Goal: Check status: Check status

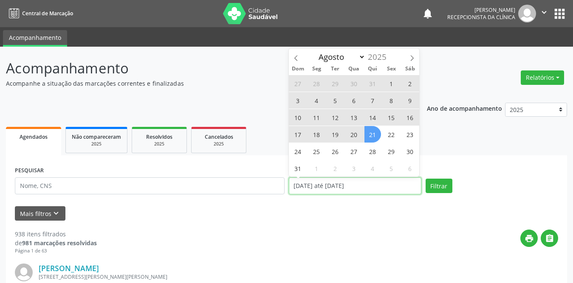
click at [324, 187] on input "[DATE] até [DATE]" at bounding box center [355, 186] width 133 height 17
click at [393, 84] on span "1" at bounding box center [391, 83] width 17 height 17
type input "[DATE]"
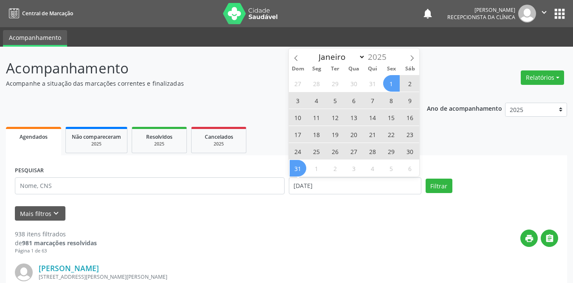
click at [299, 170] on span "31" at bounding box center [298, 168] width 17 height 17
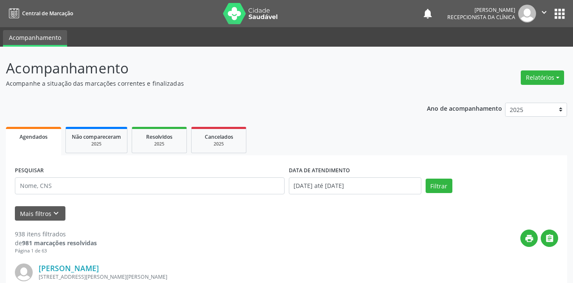
scroll to position [127, 0]
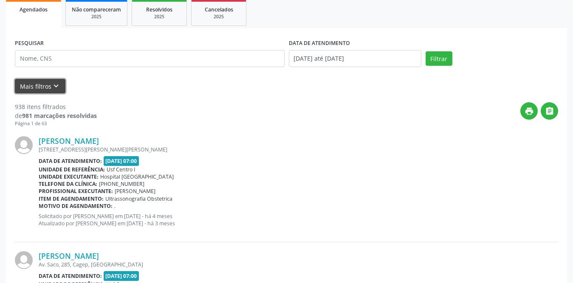
click at [56, 87] on icon "keyboard_arrow_down" at bounding box center [55, 86] width 9 height 9
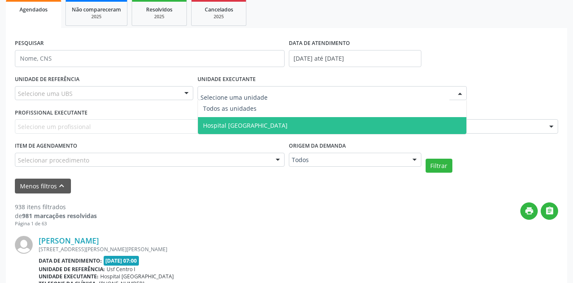
click at [215, 124] on span "Hospital [GEOGRAPHIC_DATA]" at bounding box center [245, 125] width 85 height 8
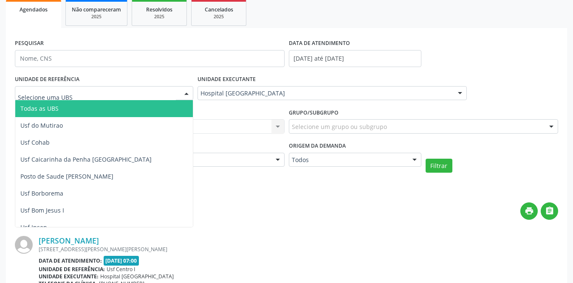
click at [169, 93] on div at bounding box center [104, 93] width 178 height 14
click at [112, 112] on span "Todas as UBS" at bounding box center [119, 108] width 209 height 17
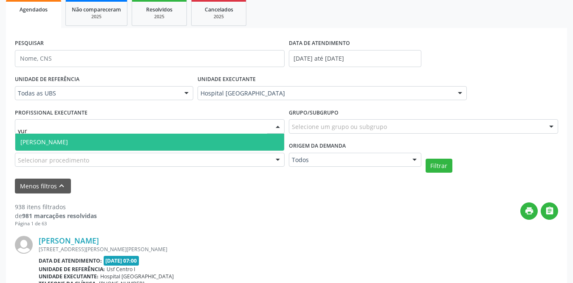
type input "[PERSON_NAME]"
click at [95, 143] on span "[PERSON_NAME]" at bounding box center [149, 142] width 269 height 17
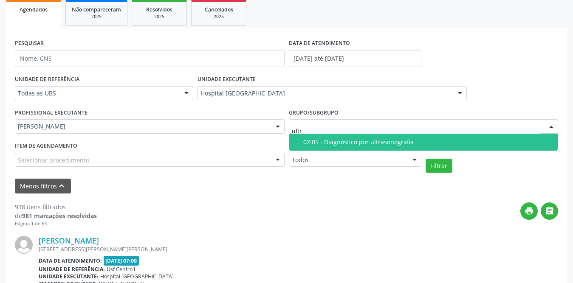
type input "ultra"
click at [347, 141] on div "02.05 - Diagnóstico por ultrasonografia" at bounding box center [428, 142] width 250 height 7
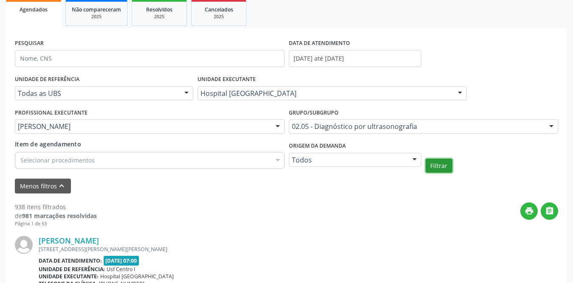
click at [435, 164] on button "Filtrar" at bounding box center [439, 166] width 27 height 14
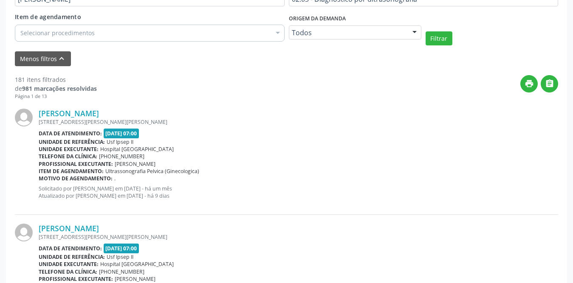
scroll to position [85, 0]
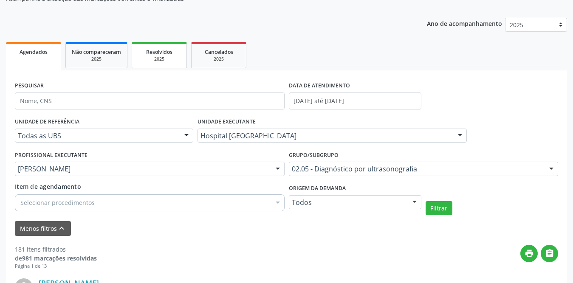
click at [173, 56] on div "2025" at bounding box center [159, 59] width 42 height 6
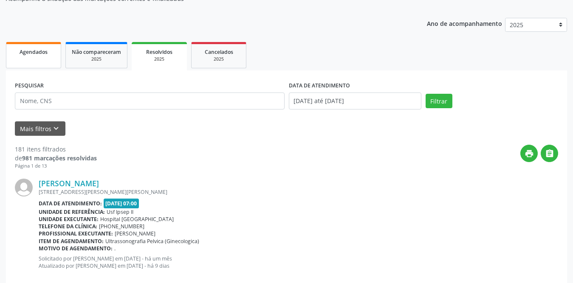
click at [32, 47] on div "Agendados" at bounding box center [33, 51] width 42 height 9
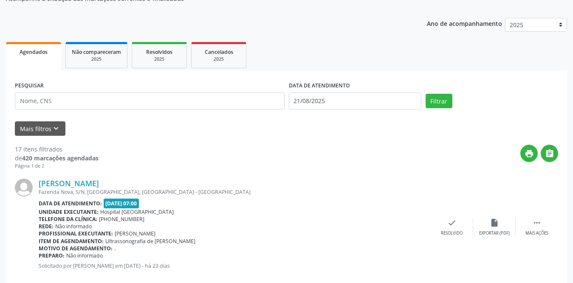
scroll to position [42, 0]
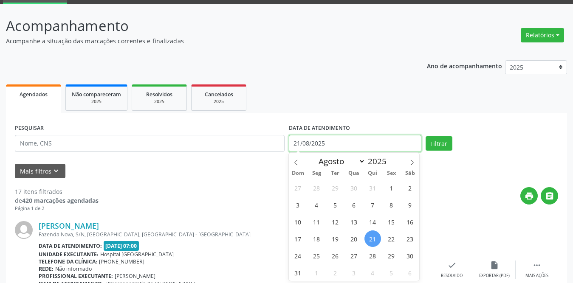
click at [349, 141] on input "21/08/2025" at bounding box center [355, 143] width 133 height 17
click at [387, 188] on span "1" at bounding box center [391, 188] width 17 height 17
type input "[DATE]"
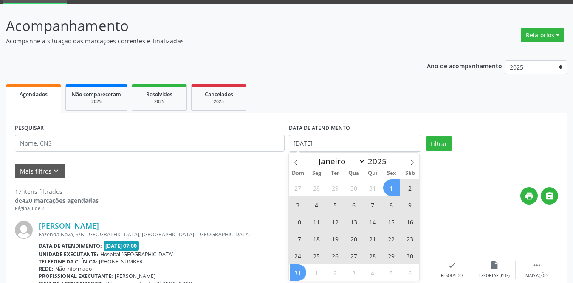
click at [294, 271] on span "31" at bounding box center [298, 273] width 17 height 17
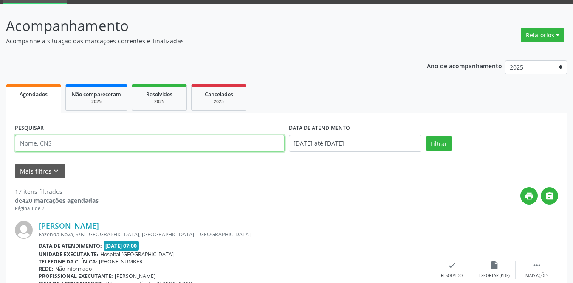
click at [142, 146] on input "text" at bounding box center [150, 143] width 270 height 17
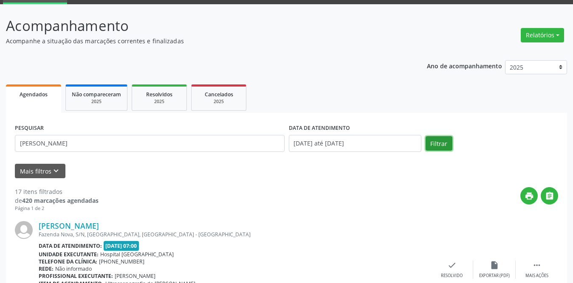
click at [436, 144] on button "Filtrar" at bounding box center [439, 143] width 27 height 14
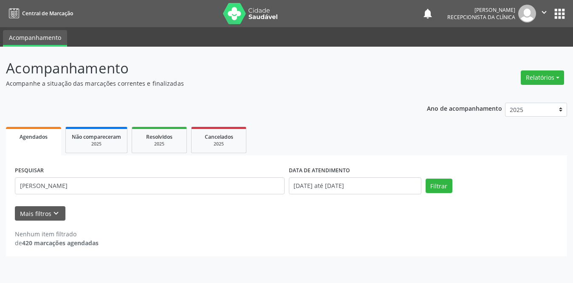
scroll to position [0, 0]
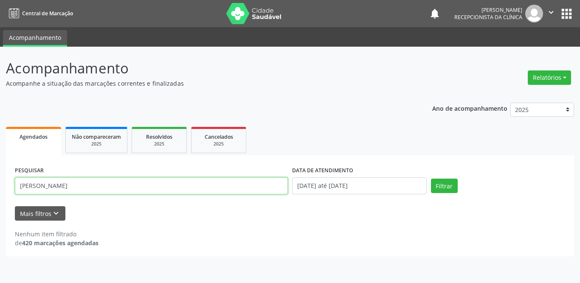
click at [99, 187] on input "[PERSON_NAME]" at bounding box center [151, 186] width 273 height 17
type input "[PERSON_NAME]"
click at [431, 179] on button "Filtrar" at bounding box center [444, 186] width 27 height 14
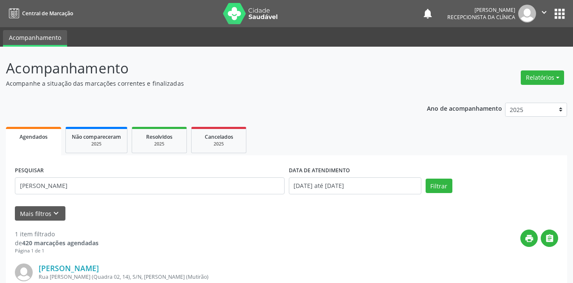
scroll to position [101, 0]
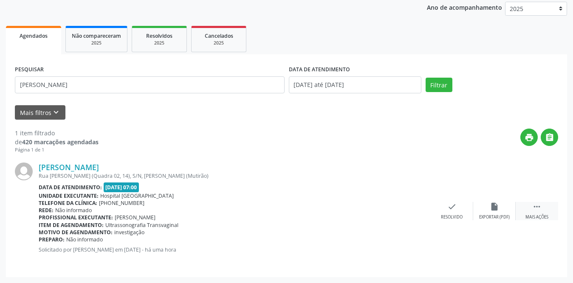
click at [539, 208] on icon "" at bounding box center [536, 206] width 9 height 9
click at [407, 207] on icon "print" at bounding box center [409, 206] width 9 height 9
